Goal: Task Accomplishment & Management: Manage account settings

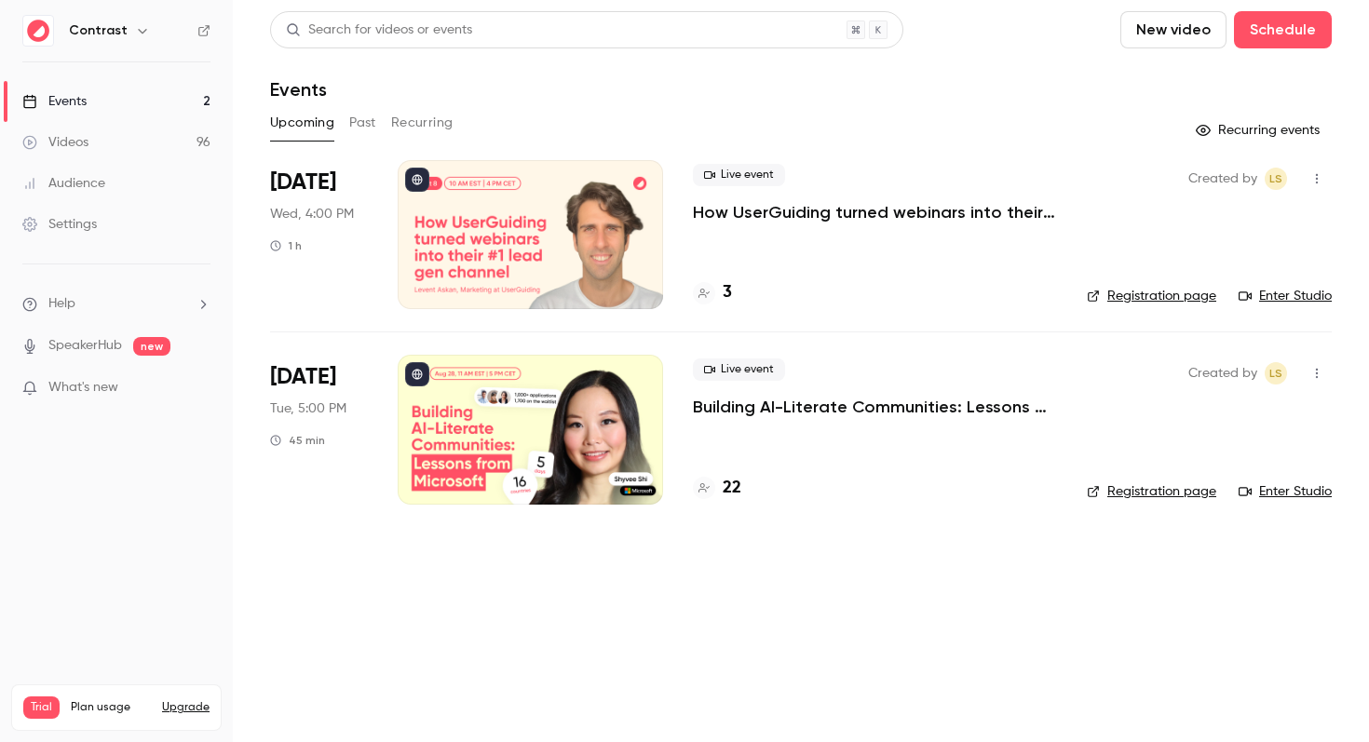
click at [197, 701] on button "Upgrade" at bounding box center [186, 708] width 48 height 15
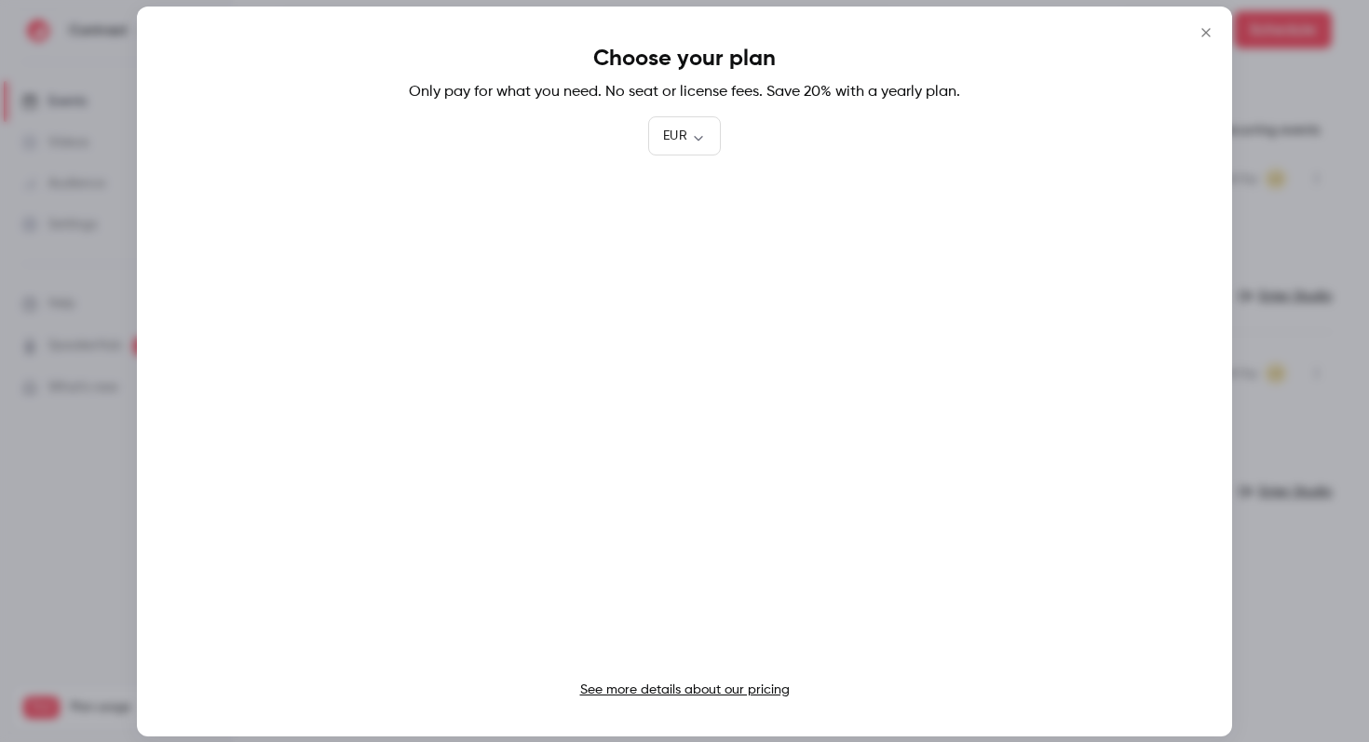
click at [1205, 34] on icon "Close" at bounding box center [1206, 32] width 22 height 15
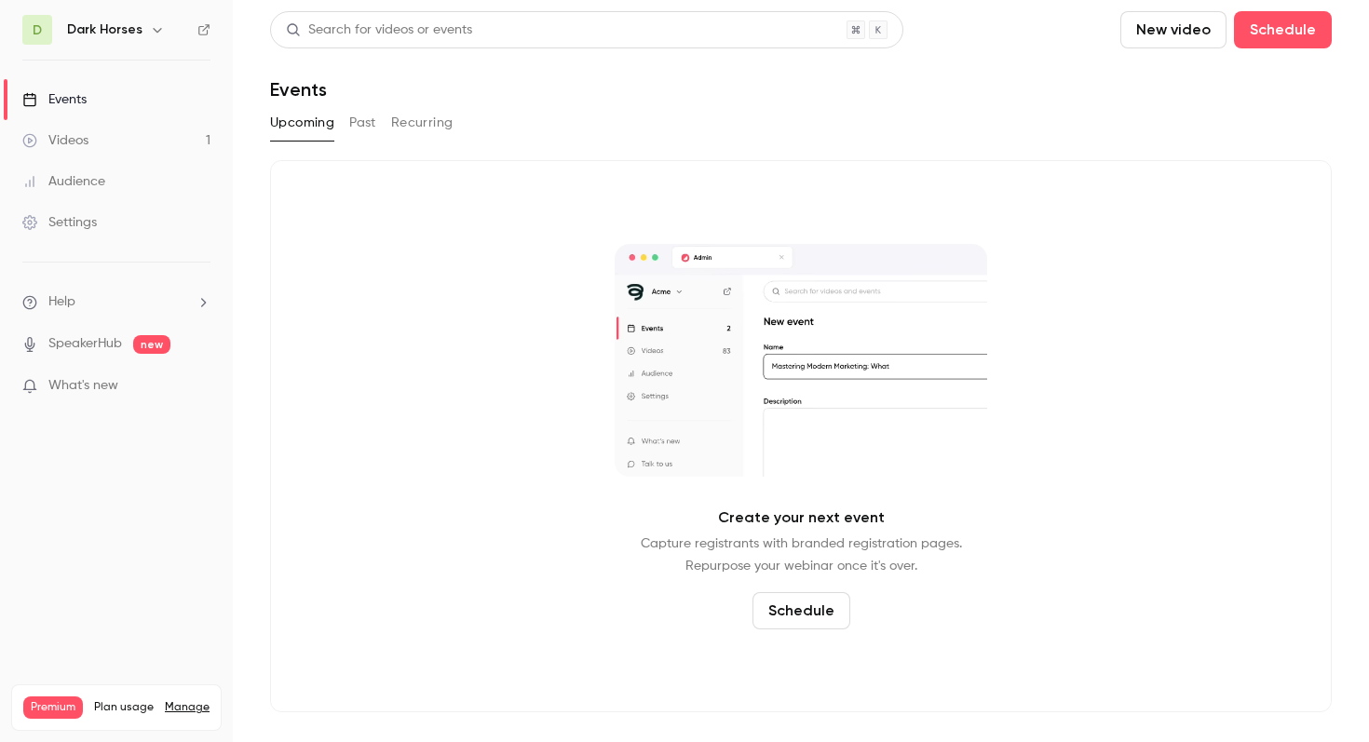
click at [157, 25] on icon "button" at bounding box center [157, 29] width 15 height 15
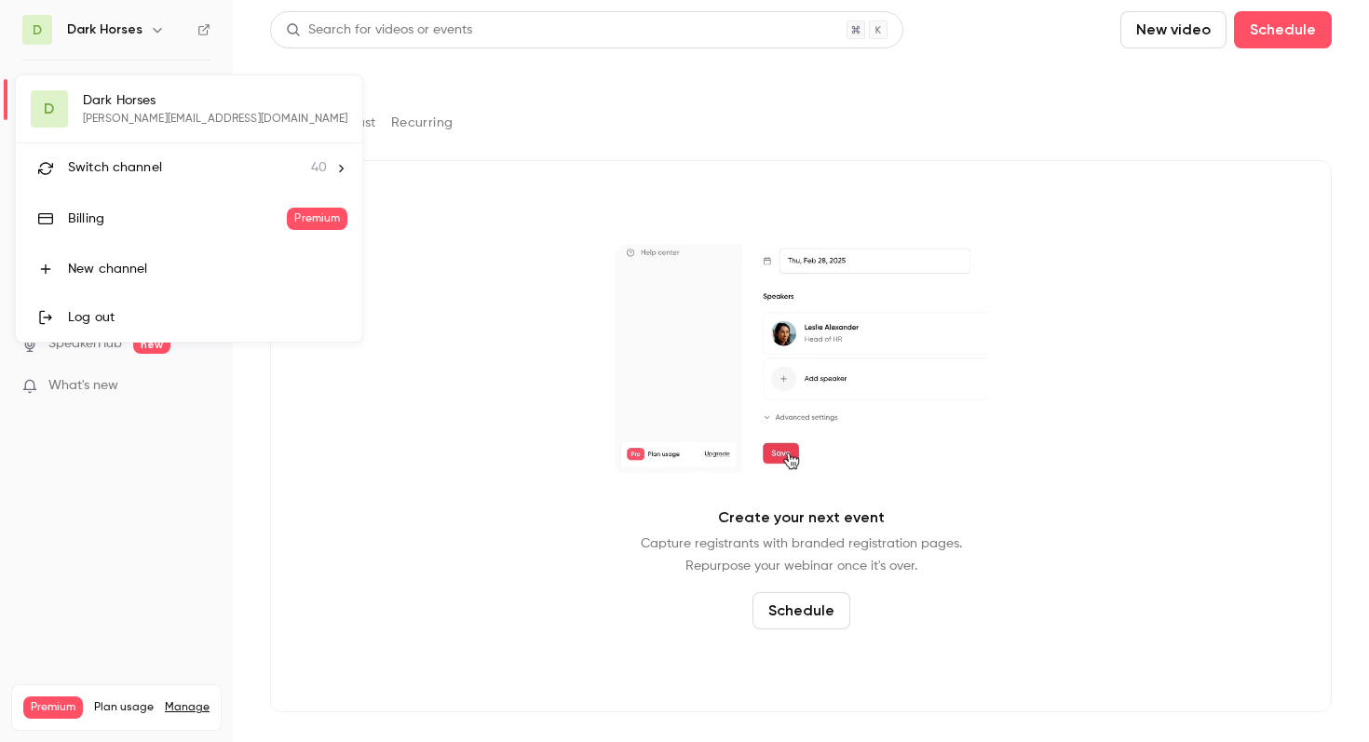
click at [131, 183] on li "Switch channel 40" at bounding box center [189, 167] width 347 height 49
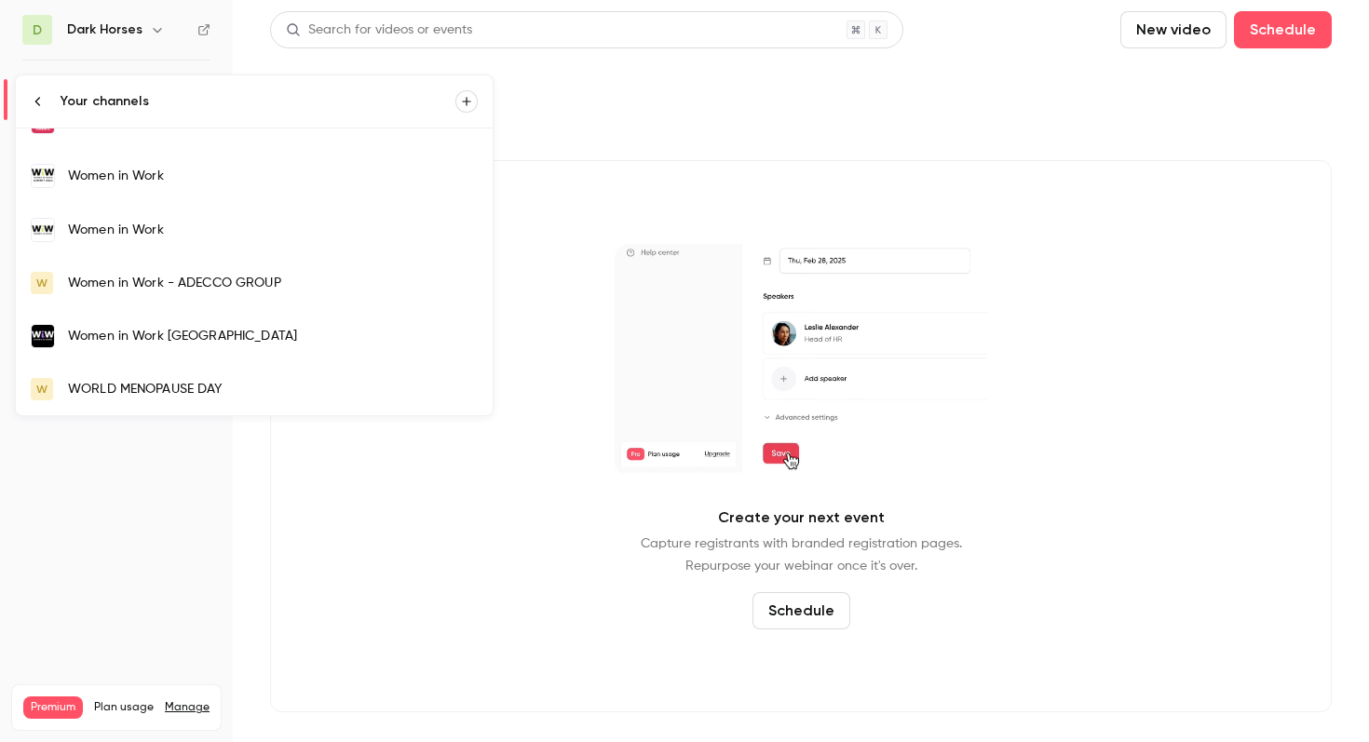
scroll to position [1626, 0]
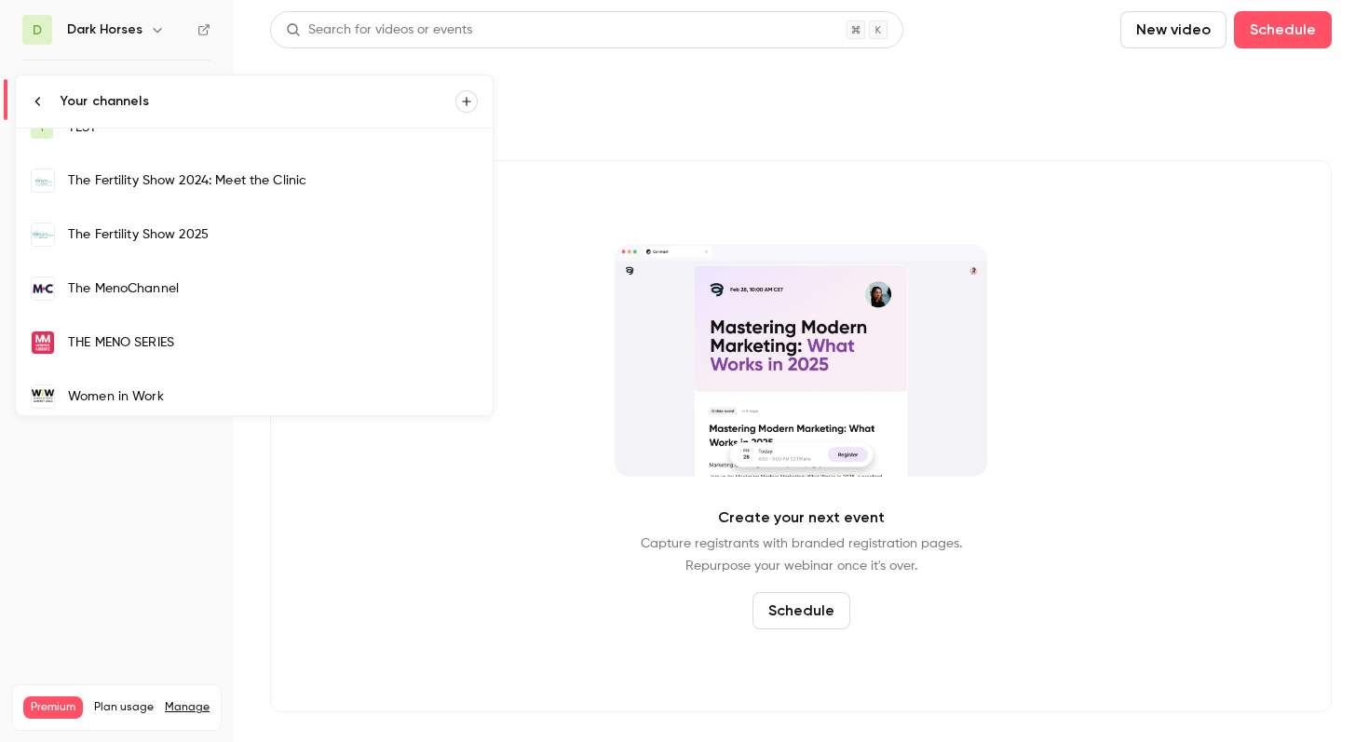
click at [245, 238] on div "The Fertility Show 2025" at bounding box center [273, 234] width 410 height 19
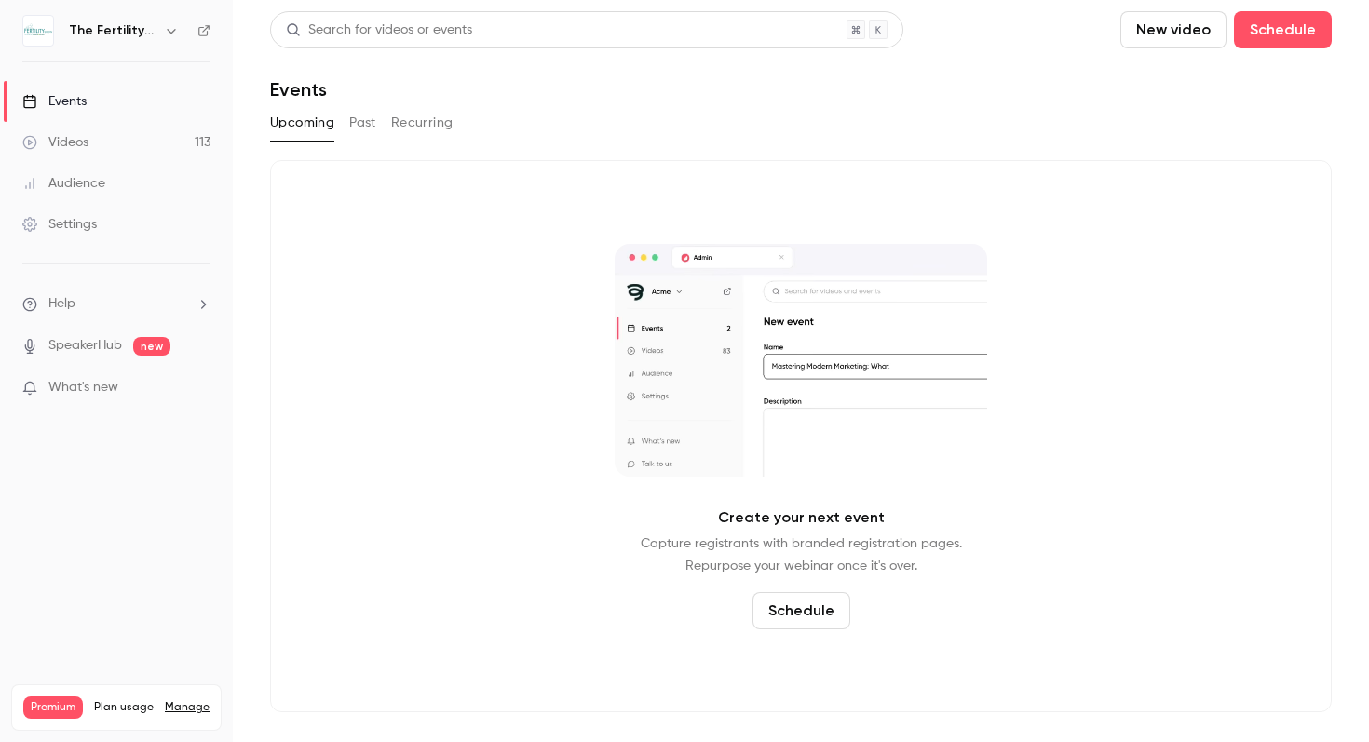
click at [101, 137] on link "Videos 113" at bounding box center [116, 142] width 233 height 41
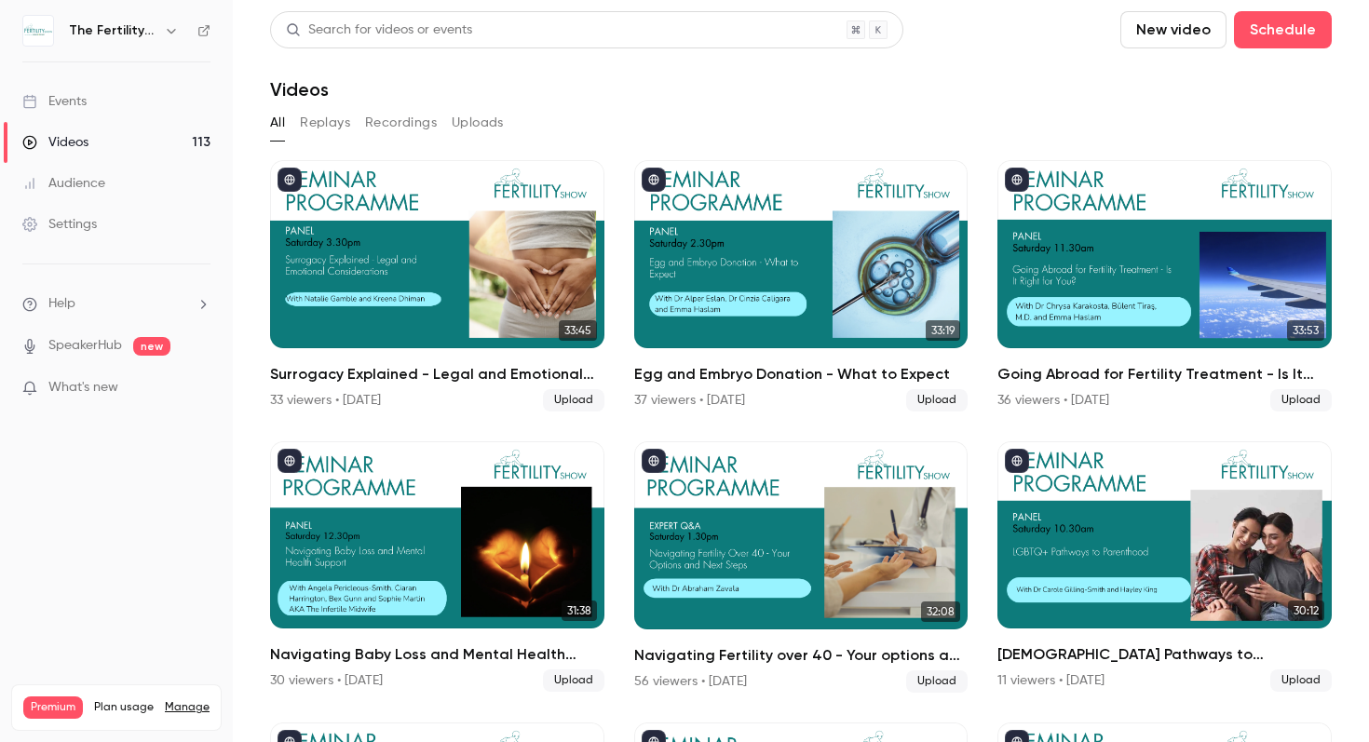
click at [192, 701] on link "Manage" at bounding box center [187, 708] width 45 height 15
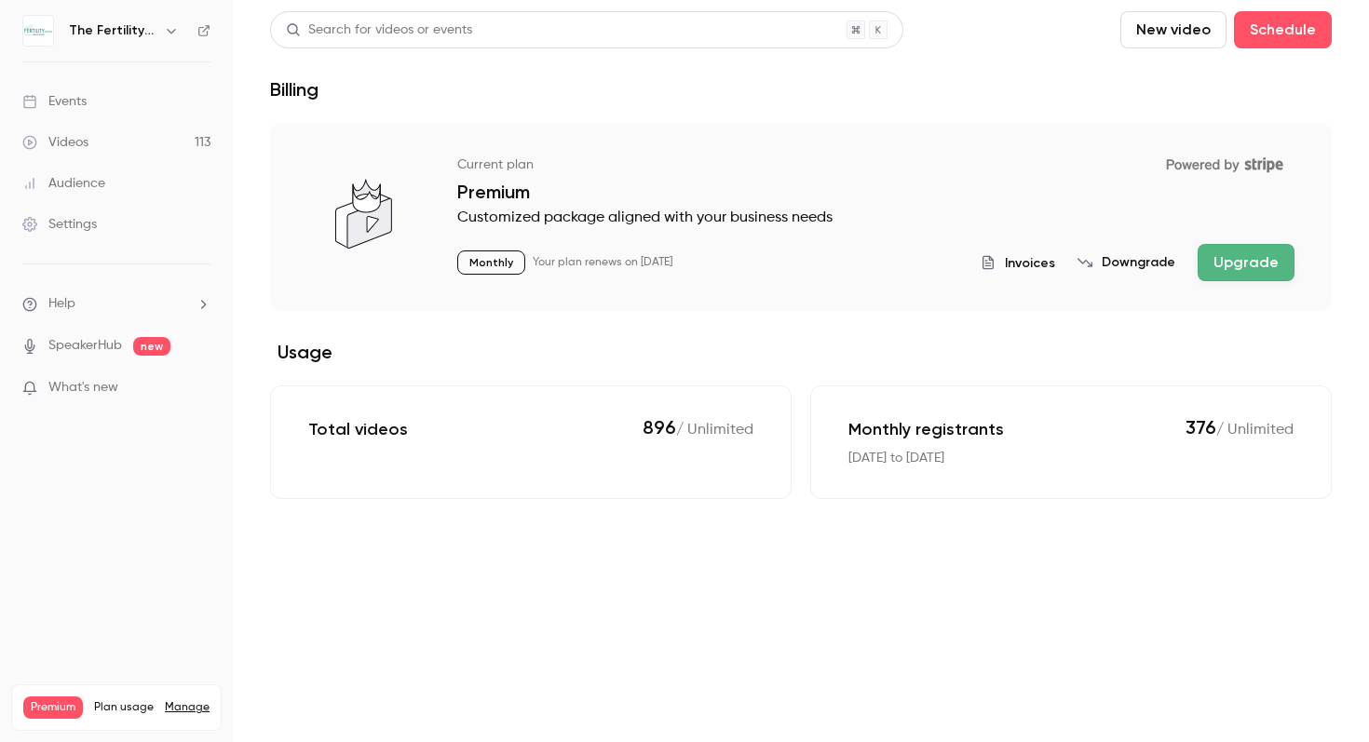
click at [1039, 263] on span "Invoices" at bounding box center [1030, 263] width 50 height 20
click at [1226, 258] on button "Upgrade" at bounding box center [1246, 262] width 97 height 37
click at [1114, 257] on button "Downgrade" at bounding box center [1127, 262] width 98 height 19
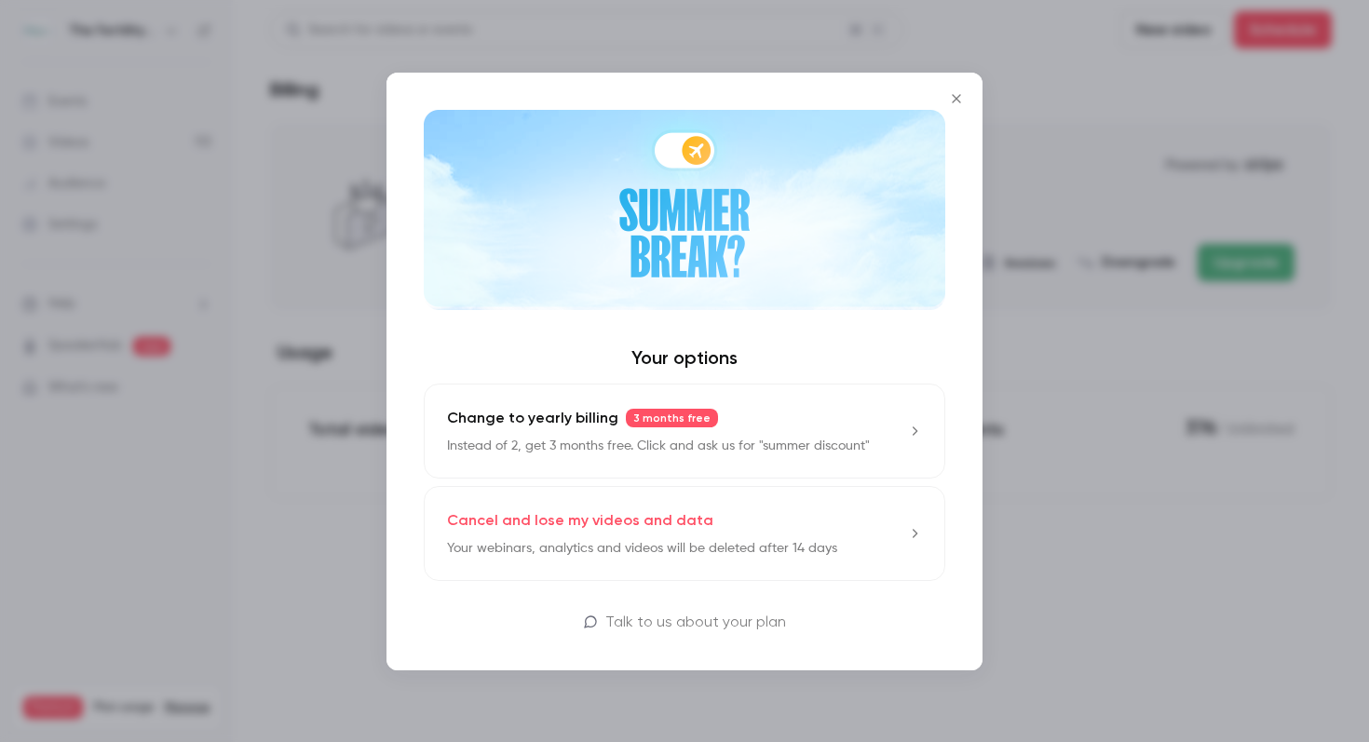
click at [727, 544] on p "Your webinars, analytics and videos will be deleted after 14 days" at bounding box center [642, 548] width 390 height 19
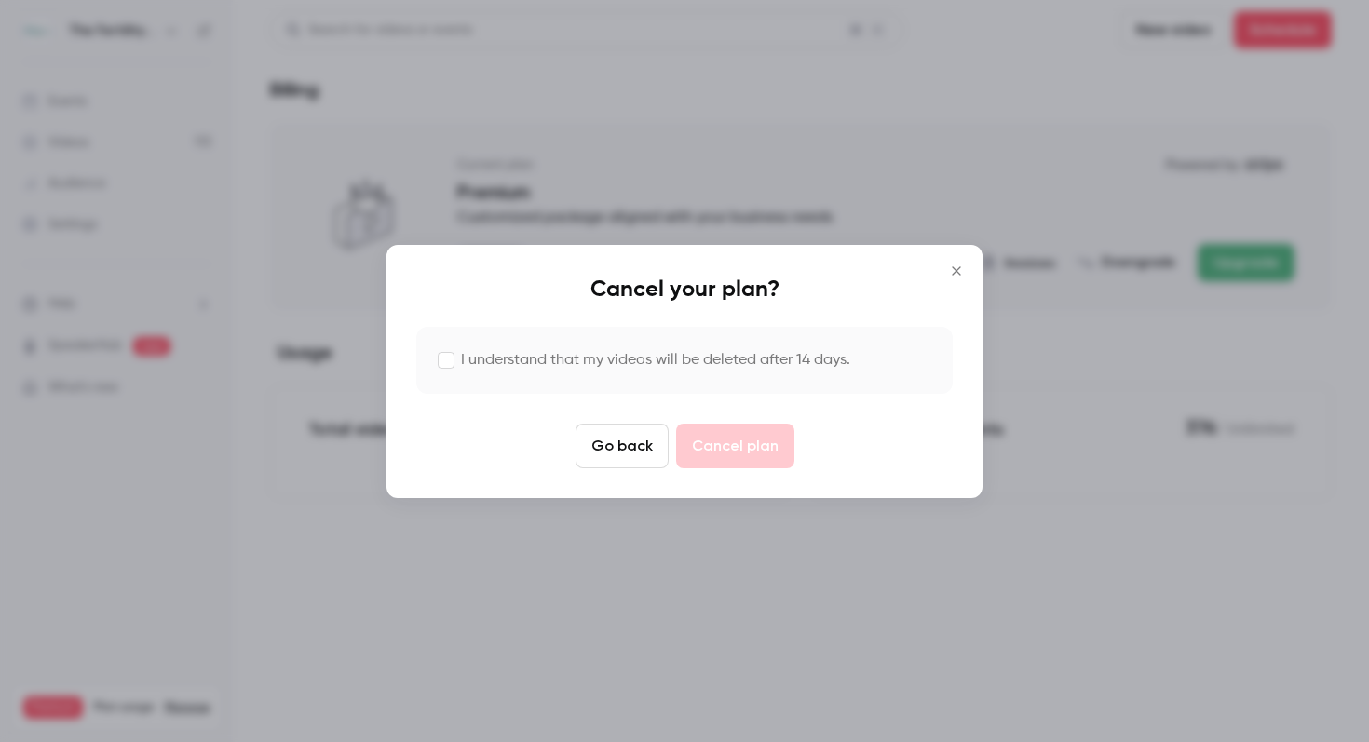
click at [495, 361] on label "I understand that my videos will be deleted after 14 days." at bounding box center [655, 360] width 389 height 22
click at [718, 442] on button "Cancel plan" at bounding box center [735, 446] width 118 height 45
